Goal: Communication & Community: Ask a question

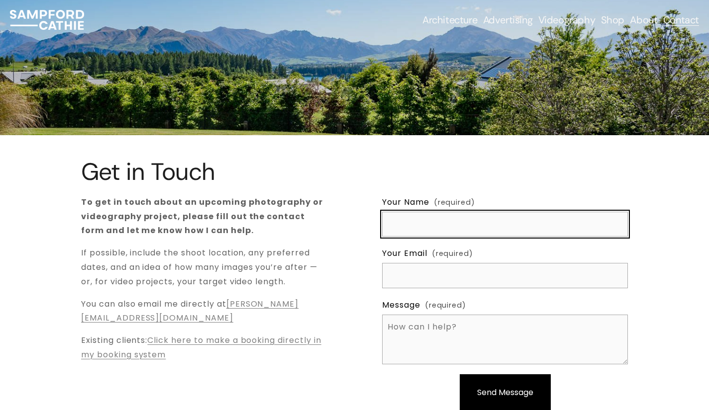
click at [474, 229] on input "Your Name (required)" at bounding box center [505, 224] width 246 height 25
type input "[PERSON_NAME]"
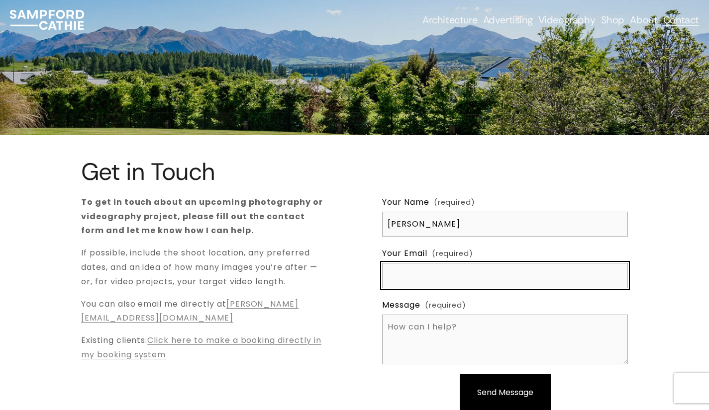
click at [477, 270] on input "Your Email (required)" at bounding box center [505, 275] width 246 height 25
type input "[EMAIL_ADDRESS][PERSON_NAME][DOMAIN_NAME]"
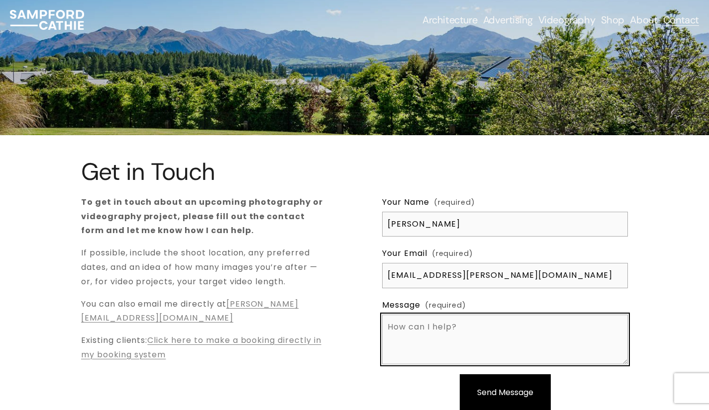
click at [476, 322] on textarea "Message (required)" at bounding box center [505, 340] width 246 height 50
paste textarea "Hi! We have a new team member who has joined us in [GEOGRAPHIC_DATA], and we’d …"
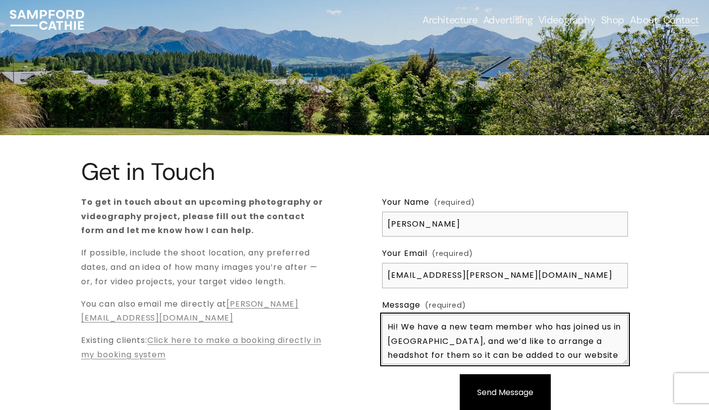
click at [544, 335] on textarea "Hi! We have a new team member who has joined us in [GEOGRAPHIC_DATA], and we’d …" at bounding box center [505, 340] width 246 height 50
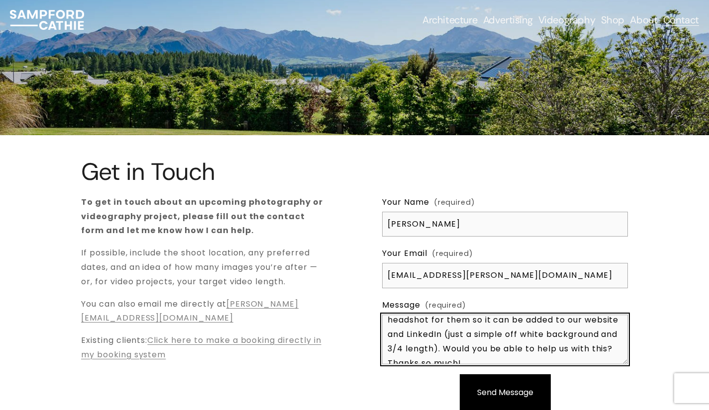
scroll to position [47, 0]
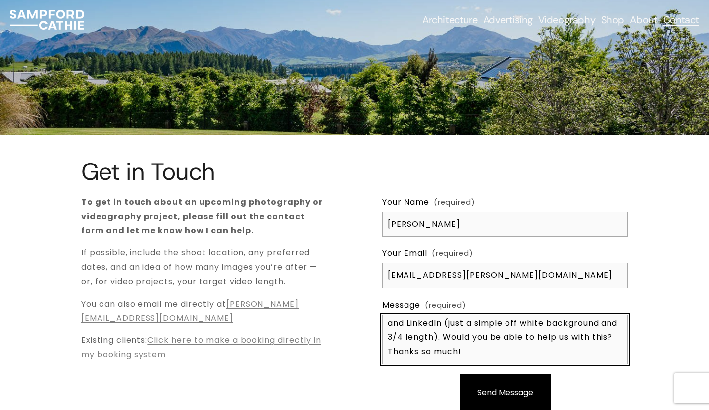
click at [512, 352] on textarea "Hi! We have a new team member who has joined us in [GEOGRAPHIC_DATA], and we’d …" at bounding box center [505, 340] width 246 height 50
type textarea "Hi! We have a new team member who has joined us in [GEOGRAPHIC_DATA], and we’d …"
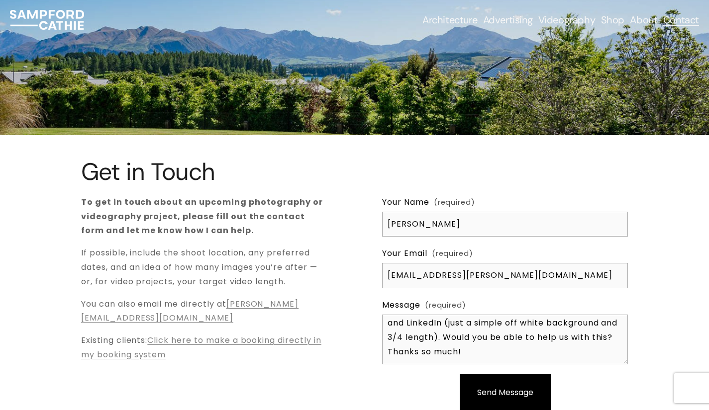
click at [508, 389] on span "Send Message" at bounding box center [505, 392] width 56 height 11
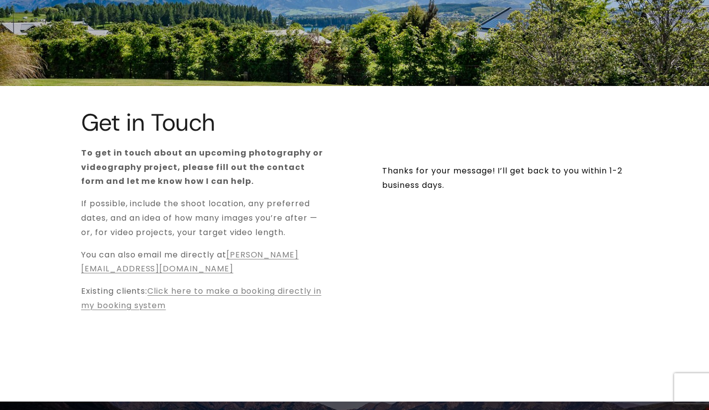
scroll to position [100, 0]
